Goal: Task Accomplishment & Management: Use online tool/utility

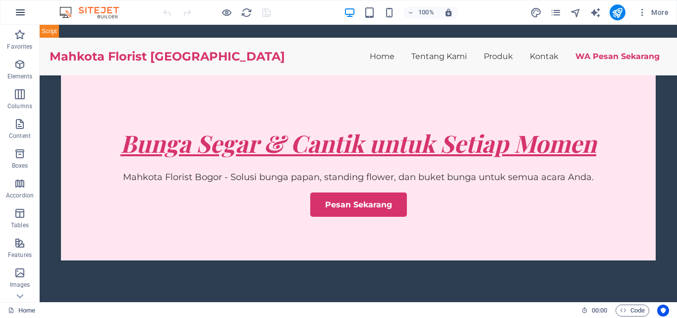
click at [23, 12] on icon "button" at bounding box center [20, 12] width 12 height 12
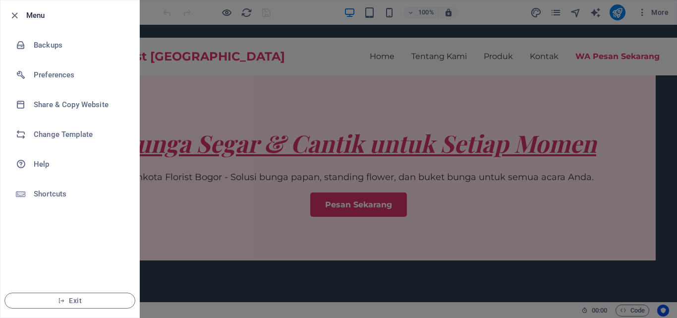
click at [212, 48] on div at bounding box center [338, 159] width 677 height 318
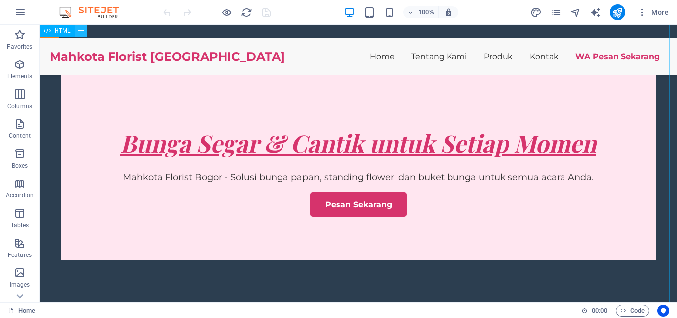
click at [79, 28] on icon at bounding box center [80, 31] width 5 height 10
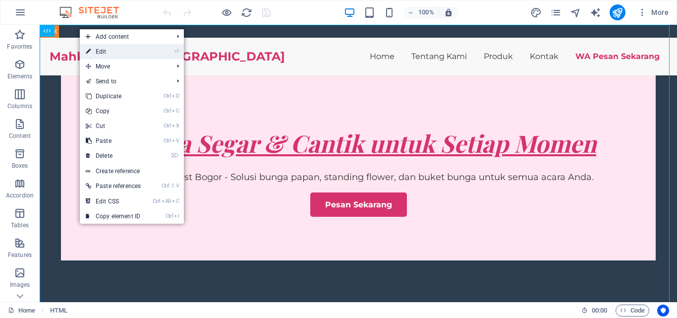
drag, startPoint x: 137, startPoint y: 53, endPoint x: 28, endPoint y: 18, distance: 113.8
click at [137, 53] on link "⏎ Edit" at bounding box center [113, 51] width 67 height 15
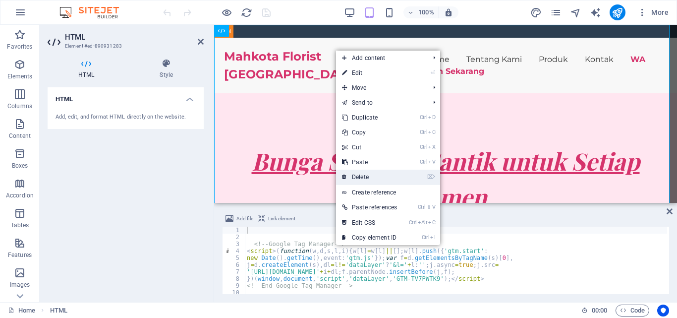
click at [384, 171] on link "⌦ Delete" at bounding box center [369, 177] width 67 height 15
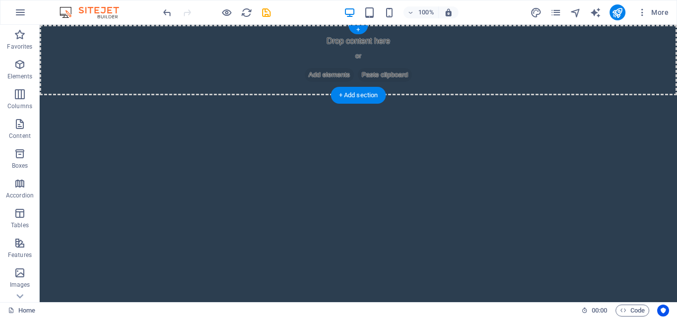
click at [334, 74] on span "Add elements" at bounding box center [329, 75] width 49 height 14
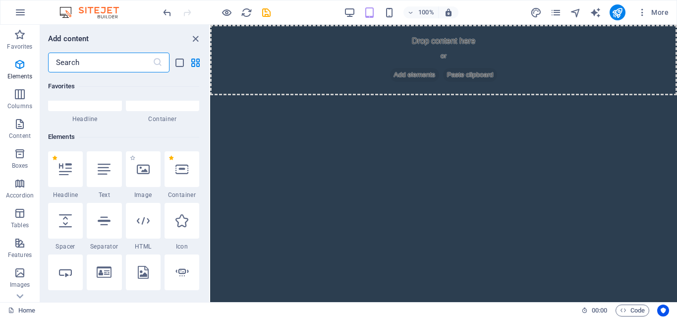
scroll to position [50, 0]
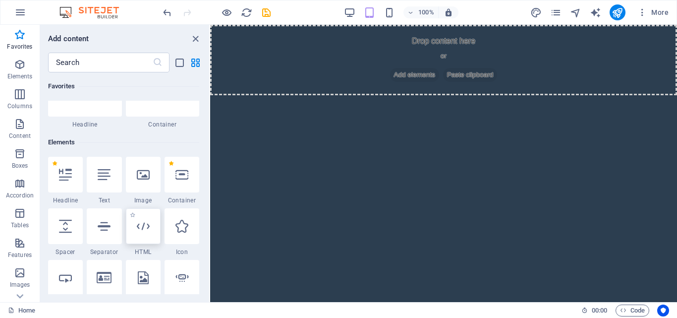
click at [144, 237] on div at bounding box center [143, 226] width 35 height 36
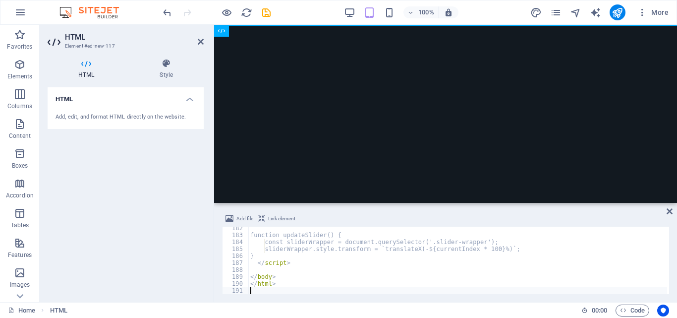
scroll to position [1258, 0]
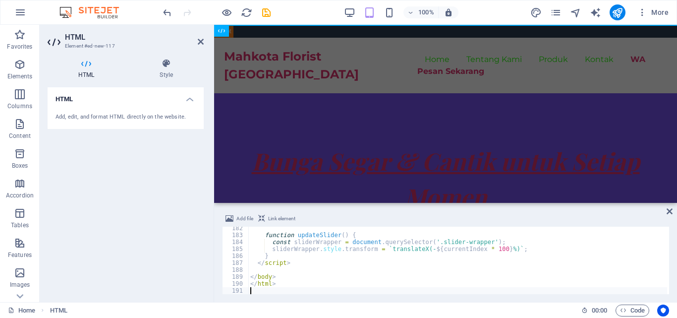
click at [277, 220] on span "Link element" at bounding box center [281, 219] width 27 height 12
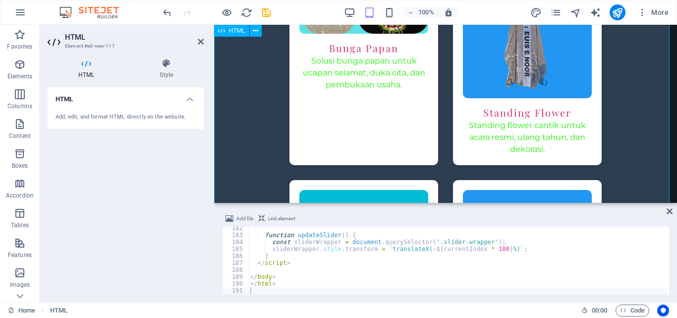
scroll to position [1636, 0]
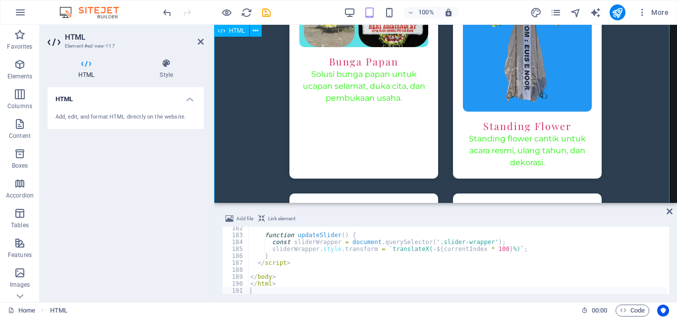
type textarea "<a href="#ed-new-117" class="wv-link-elm"></a>"
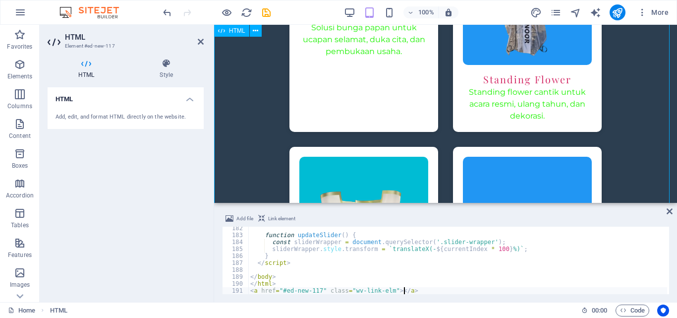
scroll to position [1735, 0]
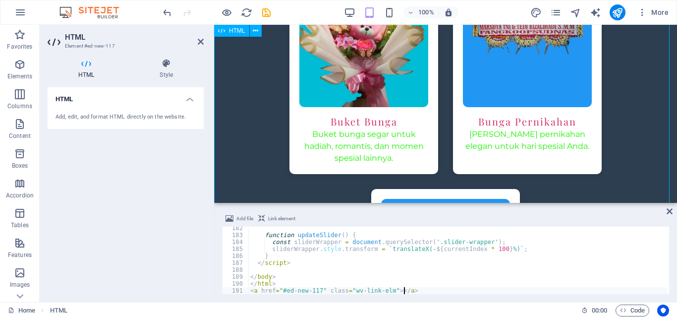
scroll to position [1934, 0]
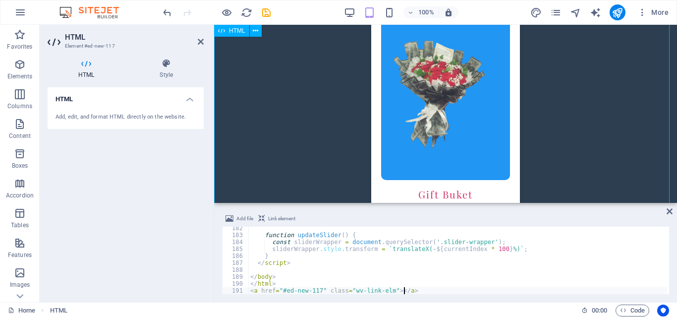
scroll to position [2182, 0]
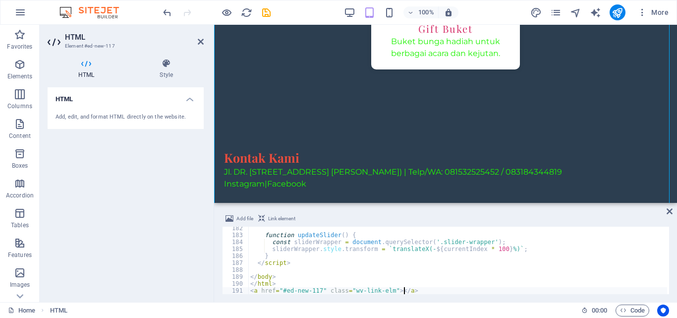
scroll to position [2256, 0]
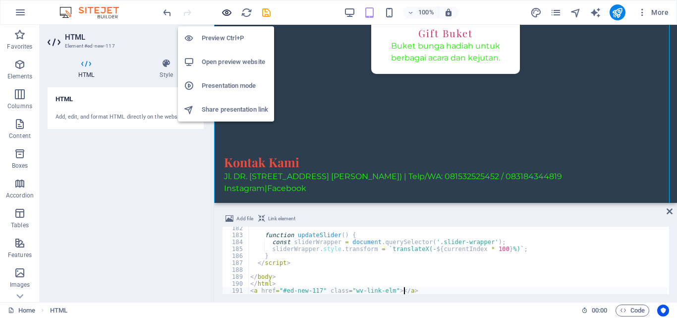
click at [225, 10] on icon "button" at bounding box center [226, 12] width 11 height 11
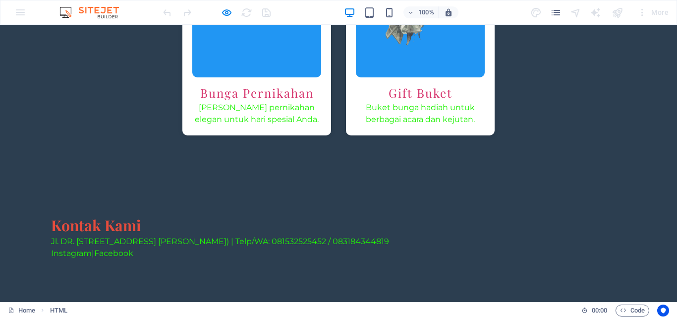
scroll to position [2008, 0]
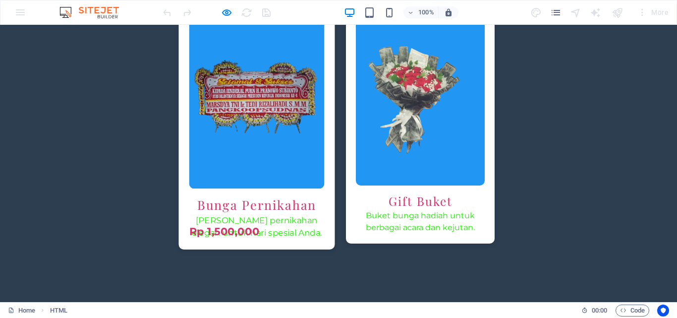
click at [285, 106] on img at bounding box center [256, 98] width 135 height 180
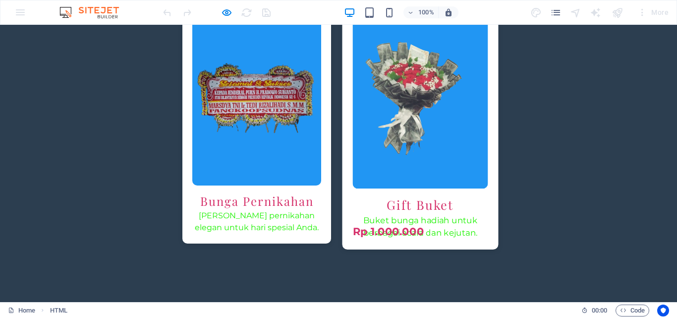
click at [374, 100] on img at bounding box center [420, 98] width 135 height 180
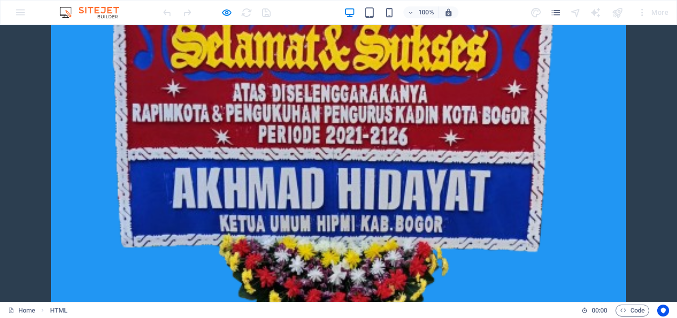
scroll to position [768, 0]
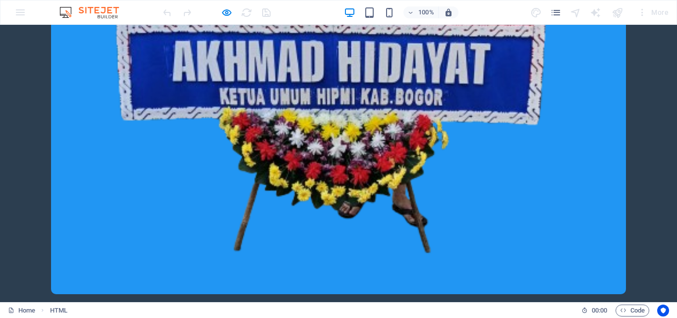
click at [618, 289] on button "❯" at bounding box center [617, 294] width 17 height 23
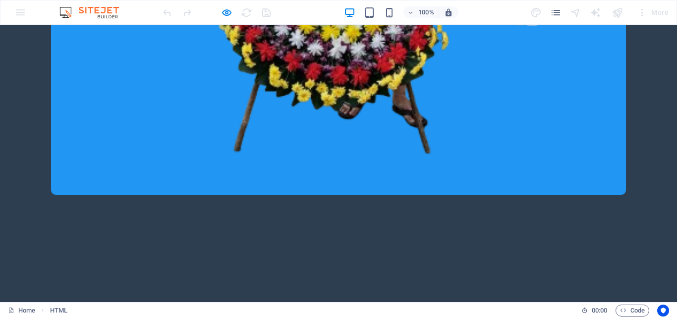
click at [619, 191] on button "❯" at bounding box center [617, 195] width 17 height 23
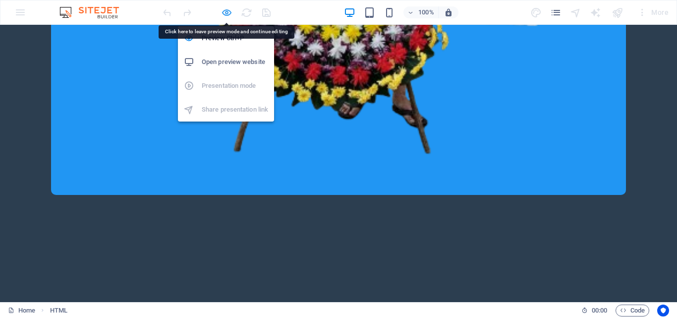
click at [230, 11] on icon "button" at bounding box center [226, 12] width 11 height 11
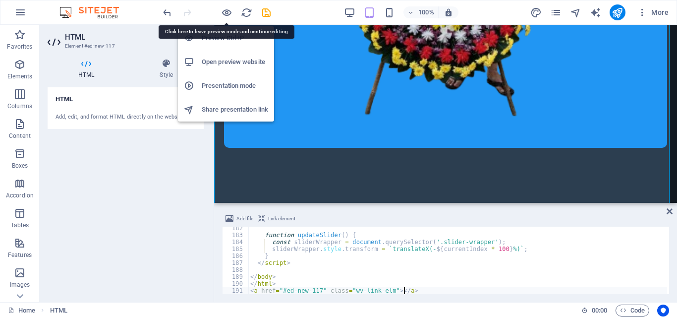
scroll to position [952, 0]
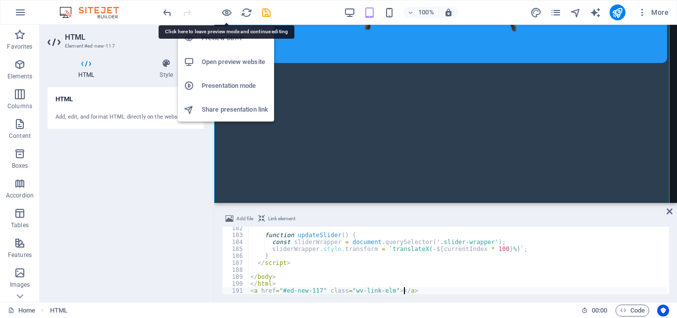
click at [231, 59] on h6 "Open preview website" at bounding box center [235, 62] width 66 height 12
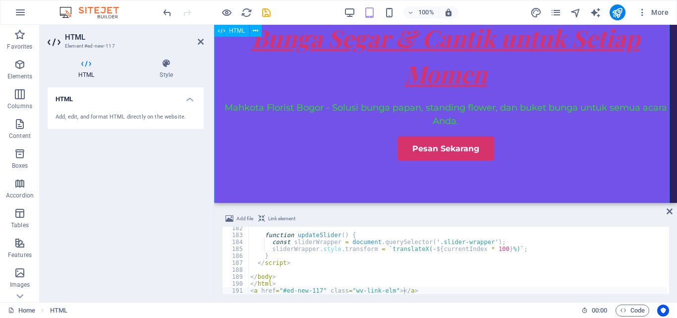
scroll to position [0, 0]
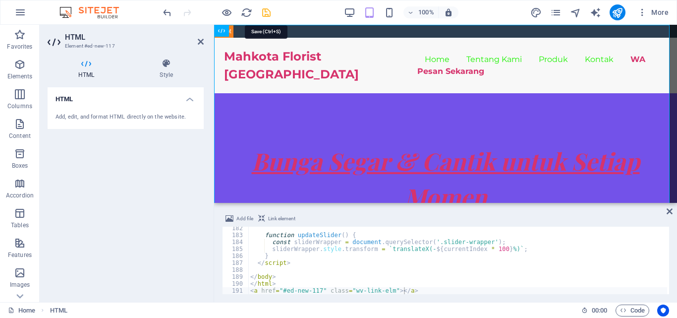
click at [265, 15] on icon "save" at bounding box center [266, 12] width 11 height 11
click at [622, 14] on icon "publish" at bounding box center [617, 12] width 11 height 11
